Goal: Task Accomplishment & Management: Use online tool/utility

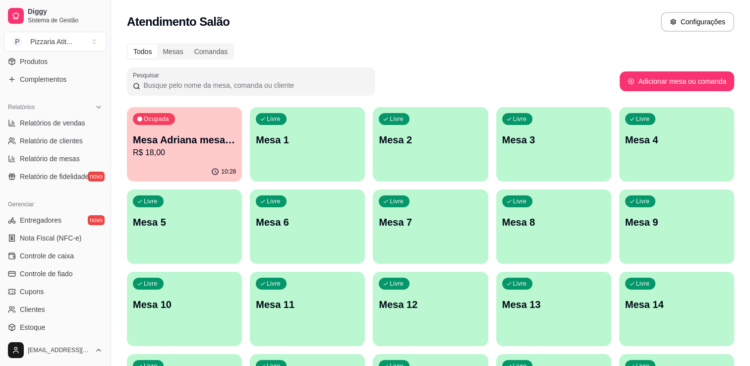
scroll to position [264, 0]
click at [73, 255] on link "Controle de caixa" at bounding box center [55, 256] width 103 height 16
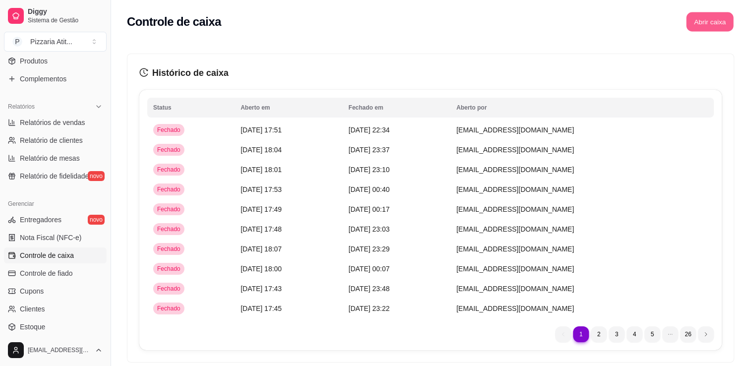
click at [712, 19] on button "Abrir caixa" at bounding box center [709, 21] width 47 height 19
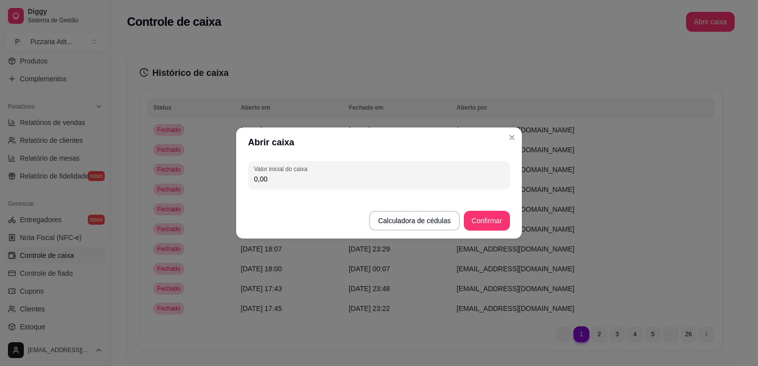
click at [361, 178] on input "0,00" at bounding box center [379, 179] width 250 height 10
type input "600,00"
click at [474, 221] on button "Confirmar" at bounding box center [486, 220] width 45 height 19
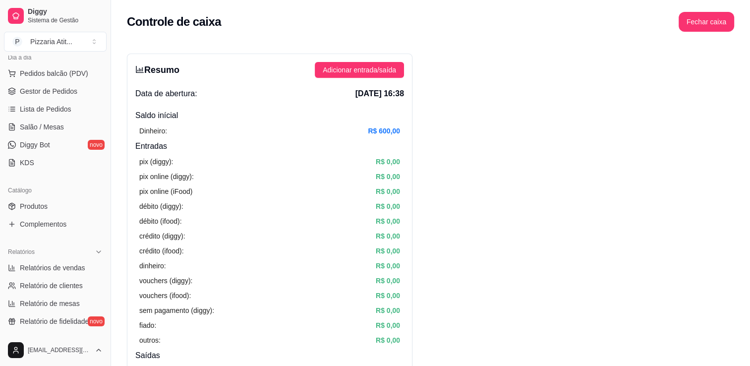
scroll to position [105, 0]
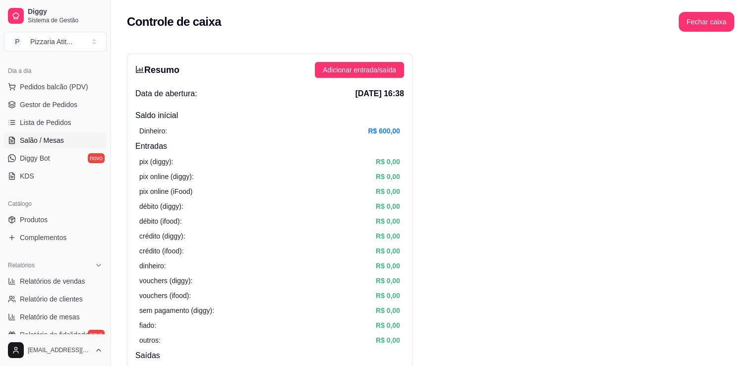
click at [48, 136] on span "Salão / Mesas" at bounding box center [42, 140] width 44 height 10
